Goal: Task Accomplishment & Management: Complete application form

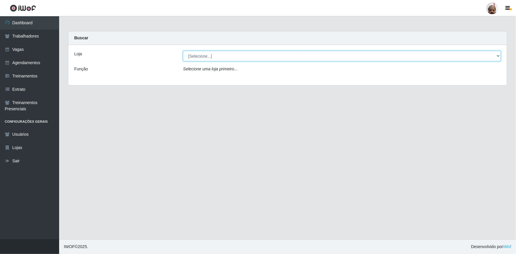
click at [496, 56] on select "[Selecione...] Mar Vermelho - Loja 05" at bounding box center [342, 56] width 318 height 10
select select "252"
click at [183, 51] on select "[Selecione...] Mar Vermelho - Loja 05" at bounding box center [342, 56] width 318 height 10
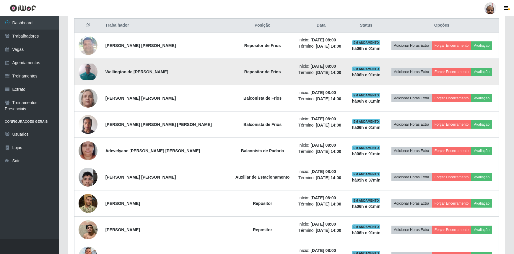
scroll to position [322, 0]
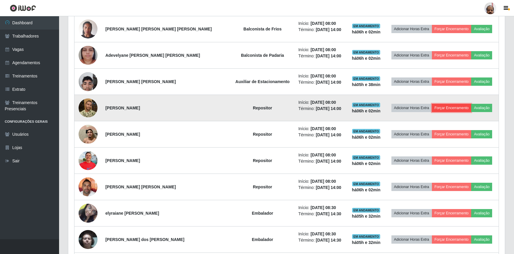
click at [437, 104] on button "Forçar Encerramento" at bounding box center [452, 108] width 40 height 8
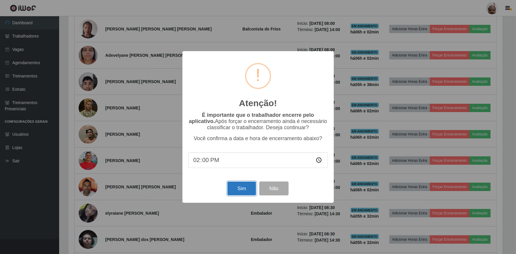
drag, startPoint x: 243, startPoint y: 190, endPoint x: 239, endPoint y: 192, distance: 4.9
click at [243, 190] on button "Sim" at bounding box center [241, 188] width 29 height 14
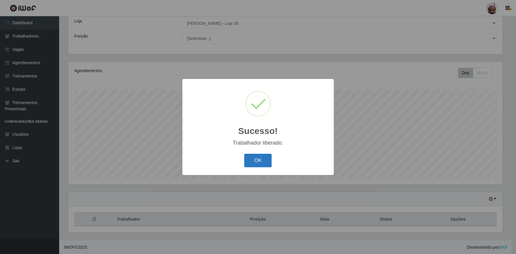
click at [263, 160] on button "OK" at bounding box center [257, 161] width 27 height 14
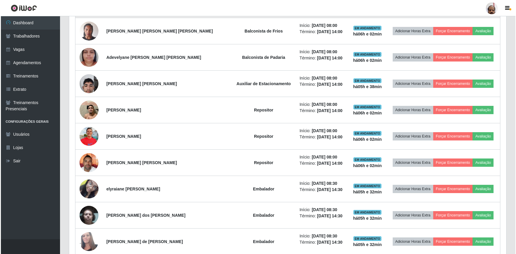
scroll to position [328, 0]
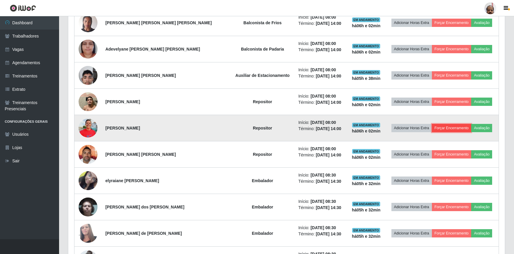
click at [444, 127] on button "Forçar Encerramento" at bounding box center [452, 128] width 40 height 8
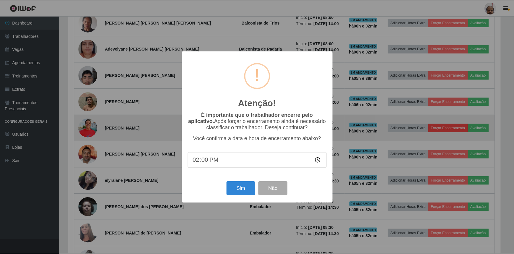
scroll to position [123, 434]
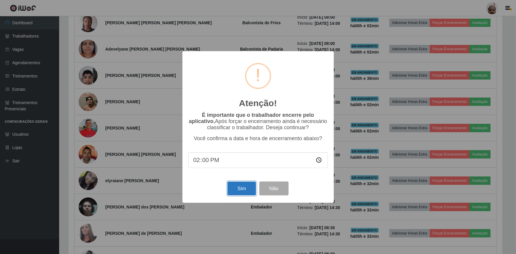
click at [247, 191] on button "Sim" at bounding box center [241, 188] width 29 height 14
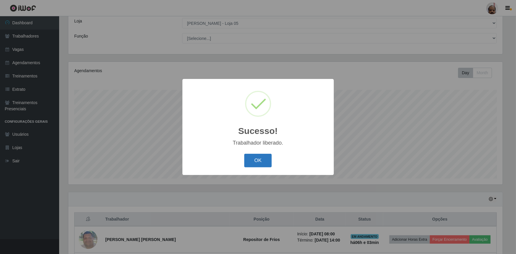
click at [269, 161] on button "OK" at bounding box center [257, 161] width 27 height 14
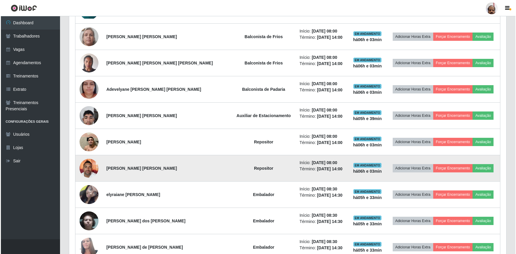
scroll to position [194, 0]
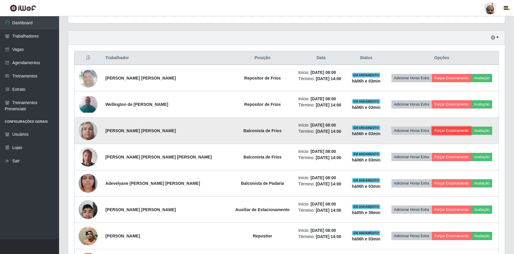
click at [435, 131] on button "Forçar Encerramento" at bounding box center [452, 130] width 40 height 8
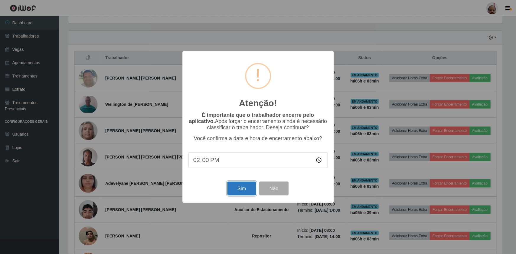
click at [244, 187] on button "Sim" at bounding box center [241, 188] width 29 height 14
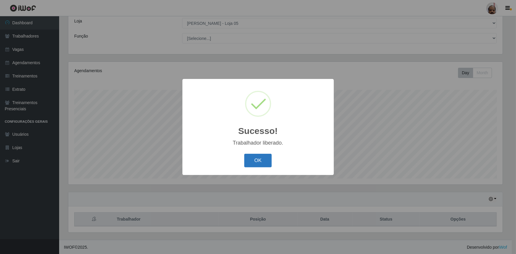
click at [264, 164] on button "OK" at bounding box center [257, 161] width 27 height 14
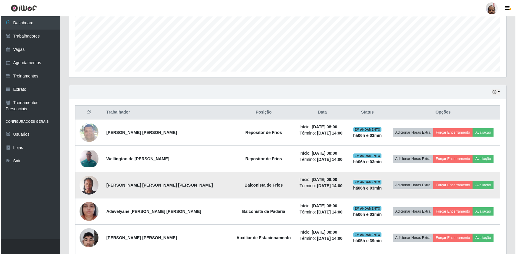
scroll to position [140, 0]
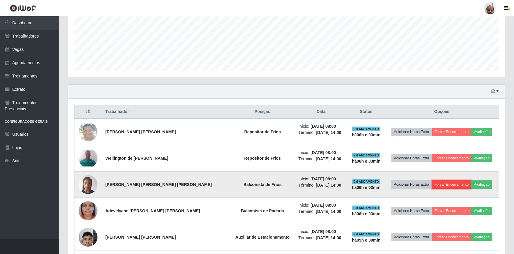
click at [436, 184] on button "Forçar Encerramento" at bounding box center [452, 184] width 40 height 8
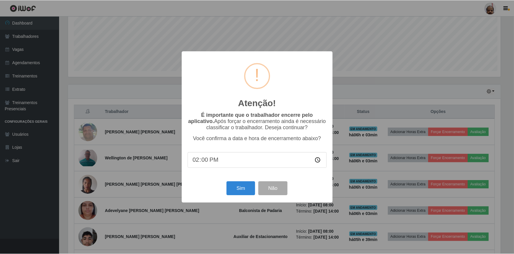
scroll to position [123, 434]
click at [241, 191] on button "Sim" at bounding box center [241, 188] width 29 height 14
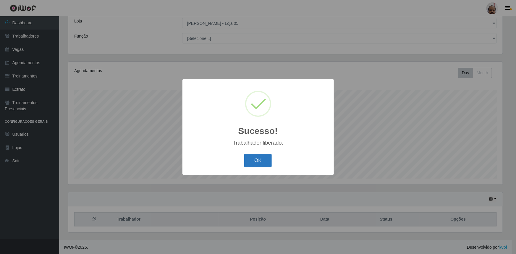
click at [257, 164] on button "OK" at bounding box center [257, 161] width 27 height 14
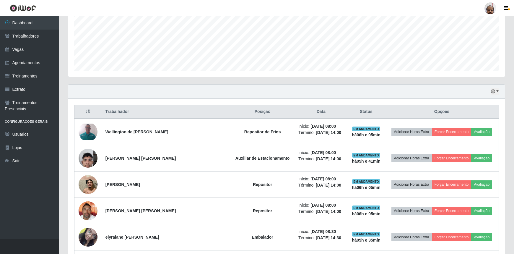
scroll to position [167, 0]
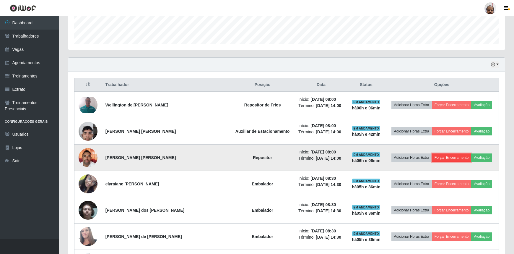
click at [442, 156] on button "Forçar Encerramento" at bounding box center [452, 157] width 40 height 8
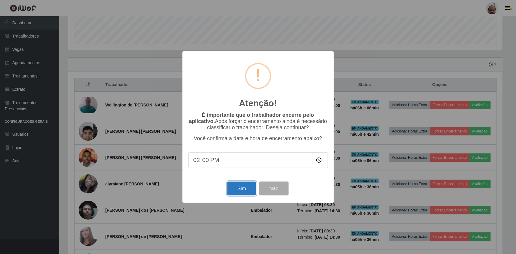
click at [241, 186] on button "Sim" at bounding box center [241, 188] width 29 height 14
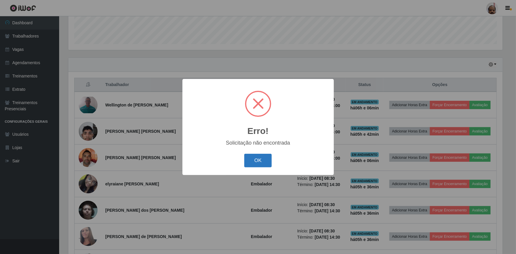
click at [267, 161] on button "OK" at bounding box center [257, 161] width 27 height 14
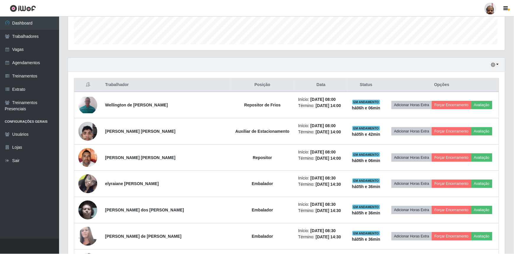
scroll to position [123, 437]
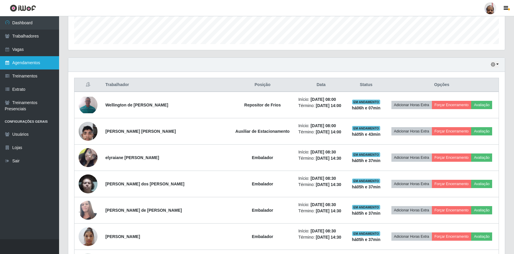
click at [18, 63] on link "Agendamentos" at bounding box center [29, 62] width 59 height 13
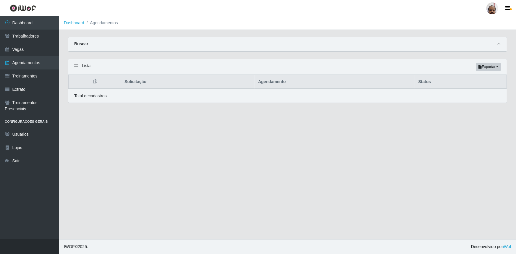
click at [499, 46] on icon at bounding box center [498, 44] width 4 height 4
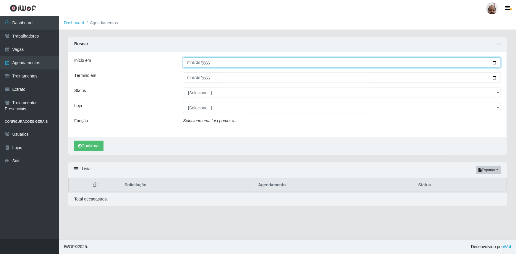
click at [493, 62] on input "Início em" at bounding box center [342, 62] width 318 height 10
type input "[DATE]"
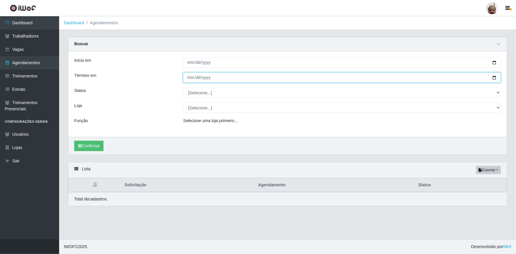
click at [494, 75] on input "Término em" at bounding box center [342, 77] width 318 height 10
type input "[DATE]"
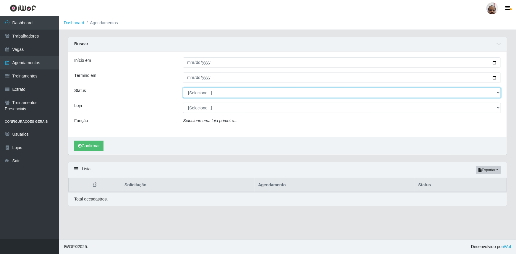
drag, startPoint x: 498, startPoint y: 92, endPoint x: 475, endPoint y: 97, distance: 22.7
click at [498, 92] on select "[Selecione...] AGENDADO AGUARDANDO LIBERAR EM ANDAMENTO EM REVISÃO FINALIZADO C…" at bounding box center [342, 92] width 318 height 10
select select "AGENDADO"
click at [183, 87] on select "[Selecione...] AGENDADO AGUARDANDO LIBERAR EM ANDAMENTO EM REVISÃO FINALIZADO C…" at bounding box center [342, 92] width 318 height 10
drag, startPoint x: 498, startPoint y: 109, endPoint x: 491, endPoint y: 112, distance: 6.9
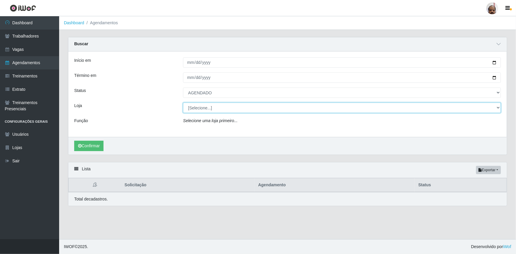
click at [498, 109] on select "[Selecione...] Mar Vermelho - Loja 05" at bounding box center [342, 108] width 318 height 10
select select "252"
click at [183, 103] on select "[Selecione...] Mar Vermelho - Loja 05" at bounding box center [342, 108] width 318 height 10
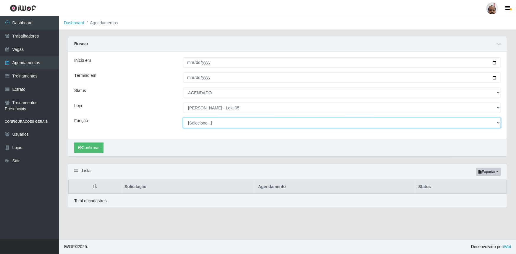
drag, startPoint x: 498, startPoint y: 123, endPoint x: 473, endPoint y: 124, distance: 24.2
click at [498, 123] on select "[Selecione...] ASG ASG + ASG ++ Auxiliar de Depósito Auxiliar de Depósito + Aux…" at bounding box center [342, 123] width 318 height 10
click at [183, 118] on select "[Selecione...] ASG ASG + ASG ++ Auxiliar de Depósito Auxiliar de Depósito + Aux…" at bounding box center [342, 123] width 318 height 10
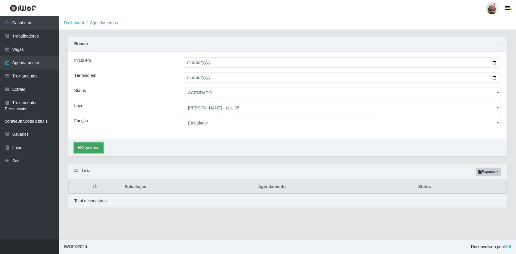
click at [93, 149] on button "Confirmar" at bounding box center [88, 147] width 29 height 10
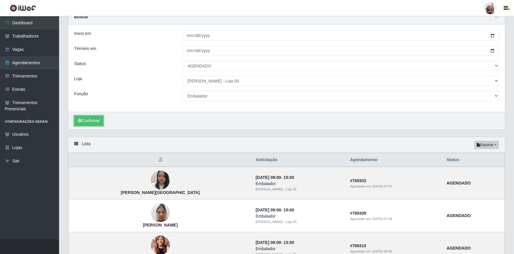
scroll to position [25, 0]
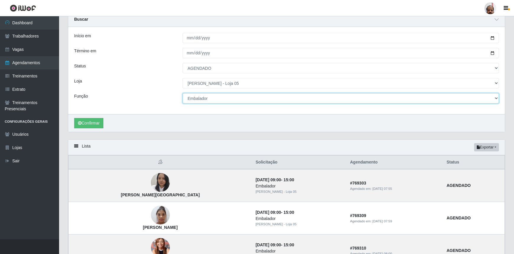
click at [496, 98] on select "[Selecione...] ASG ASG + ASG ++ Auxiliar de Depósito Auxiliar de Depósito + Aux…" at bounding box center [341, 98] width 316 height 10
select select "24"
click at [183, 93] on select "[Selecione...] ASG ASG + ASG ++ Auxiliar de Depósito Auxiliar de Depósito + Aux…" at bounding box center [341, 98] width 316 height 10
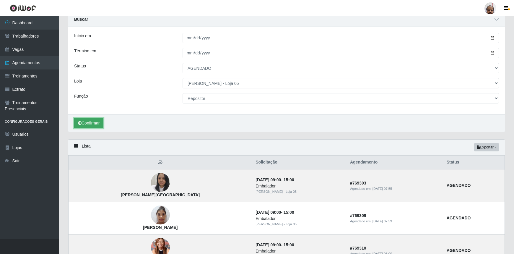
click at [85, 123] on button "Confirmar" at bounding box center [88, 123] width 29 height 10
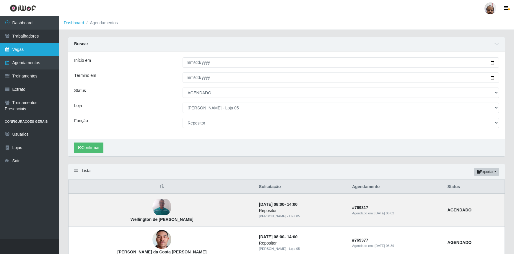
click at [32, 52] on link "Vagas" at bounding box center [29, 49] width 59 height 13
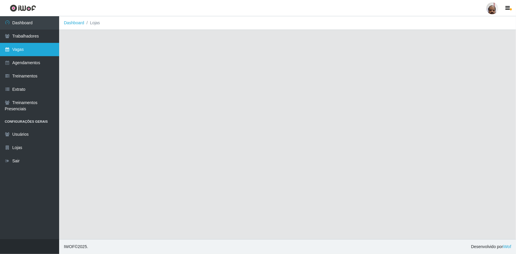
click at [29, 50] on link "Vagas" at bounding box center [29, 49] width 59 height 13
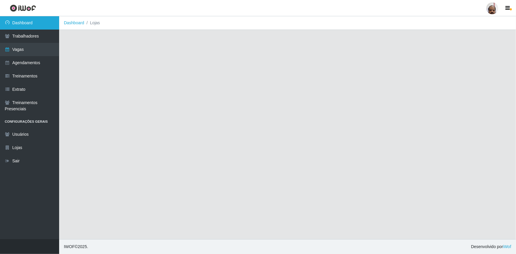
click at [28, 24] on link "Dashboard" at bounding box center [29, 22] width 59 height 13
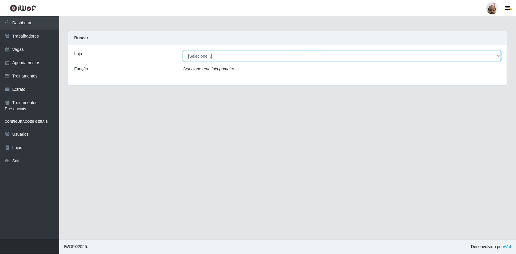
click at [499, 58] on select "[Selecione...] Mar Vermelho - Loja 05" at bounding box center [342, 56] width 318 height 10
select select "252"
click at [183, 51] on select "[Selecione...] Mar Vermelho - Loja 05" at bounding box center [342, 56] width 318 height 10
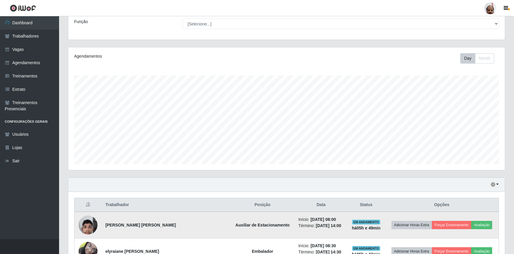
scroll to position [161, 0]
